Goal: Find specific page/section: Find specific page/section

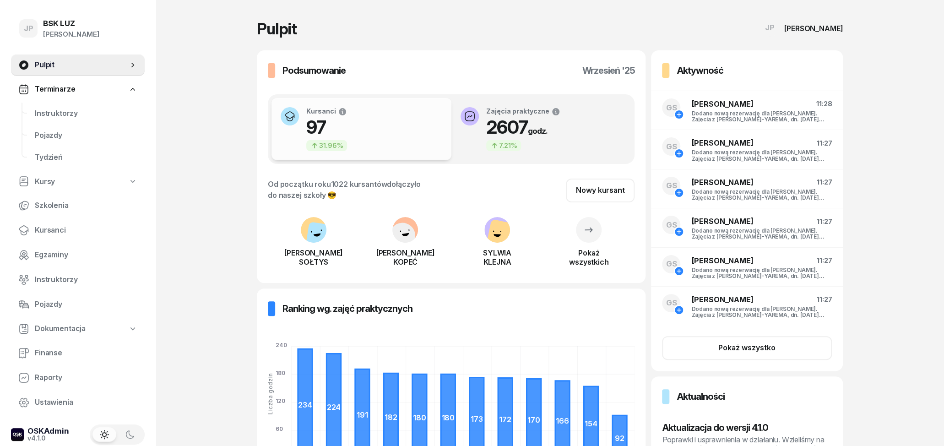
click at [45, 182] on span "Kursy" at bounding box center [45, 182] width 20 height 12
select select
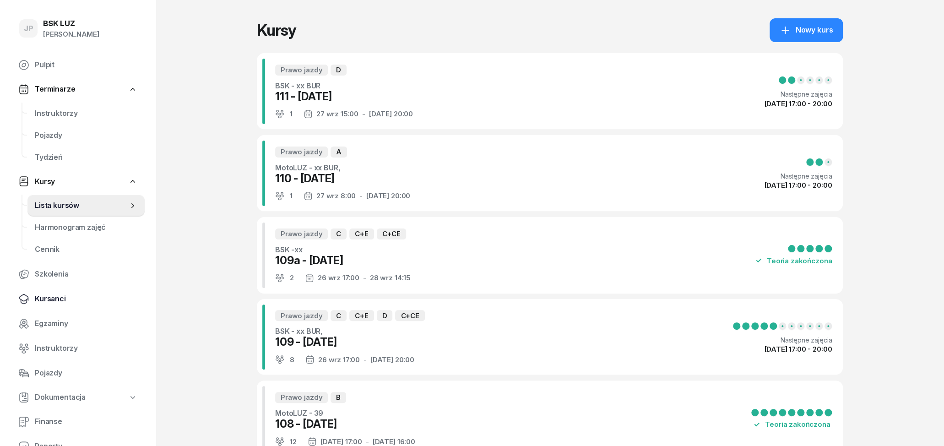
click at [48, 301] on span "Kursanci" at bounding box center [86, 299] width 103 height 12
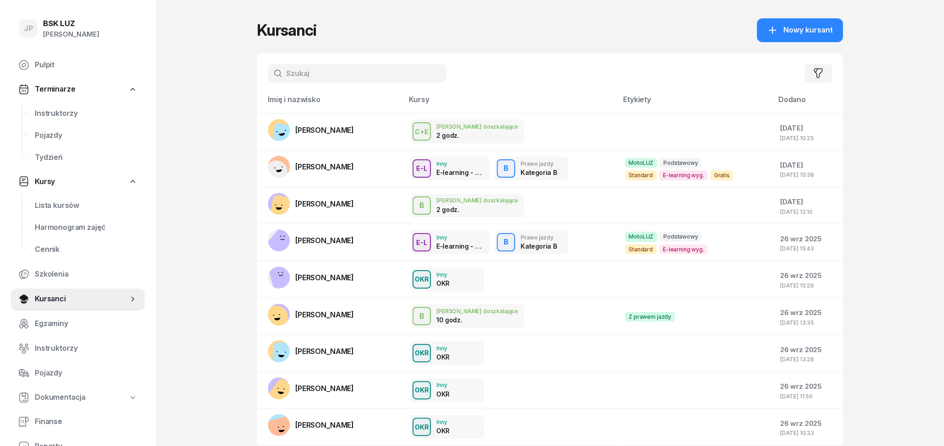
click at [341, 70] on input "text" at bounding box center [357, 73] width 178 height 18
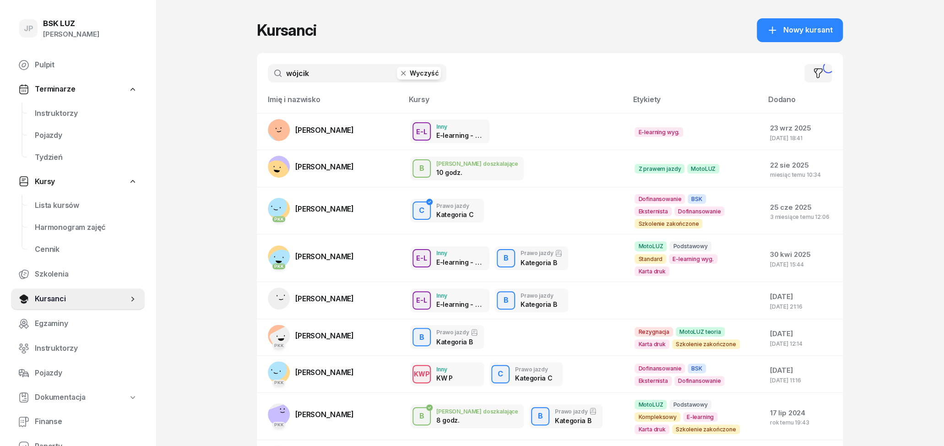
type input "wójcik"
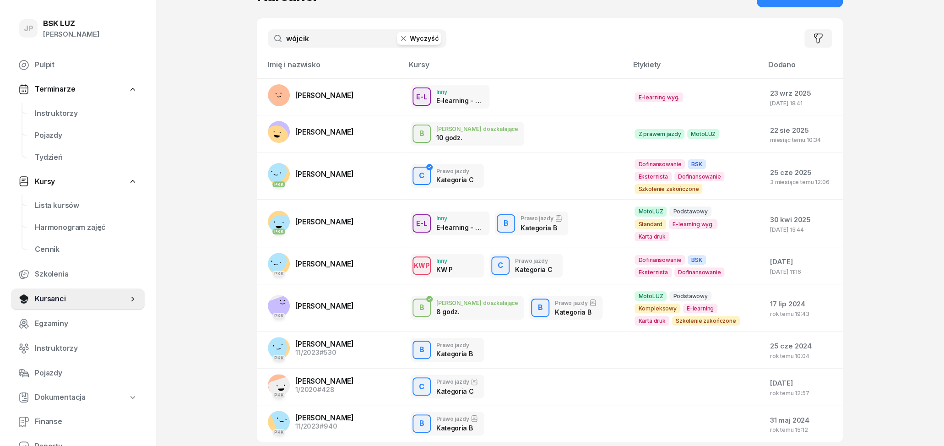
scroll to position [48, 0]
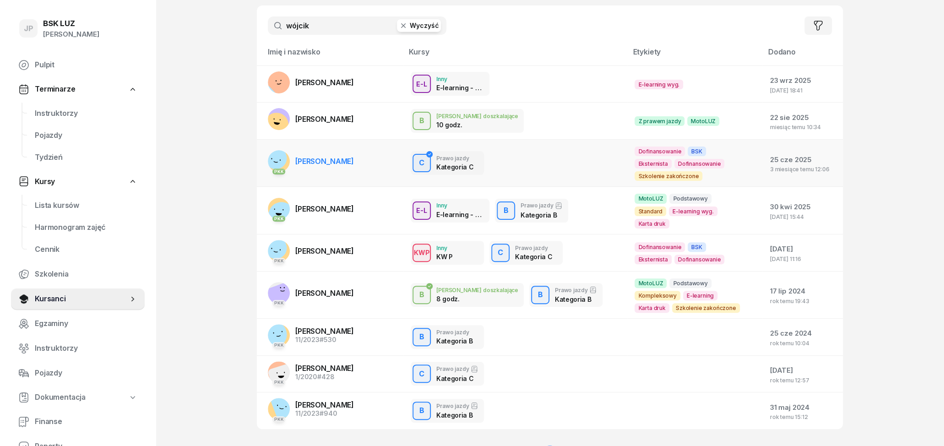
click at [346, 158] on span "[PERSON_NAME]" at bounding box center [324, 161] width 59 height 9
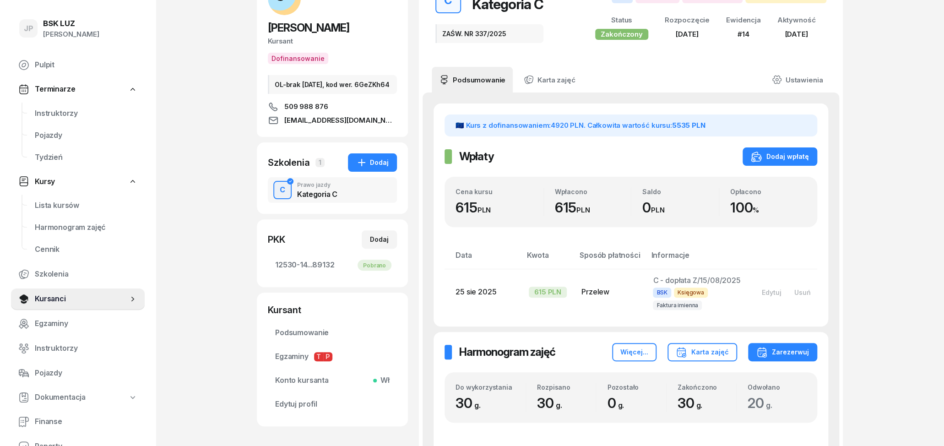
scroll to position [95, 0]
